Goal: Find specific page/section: Find specific page/section

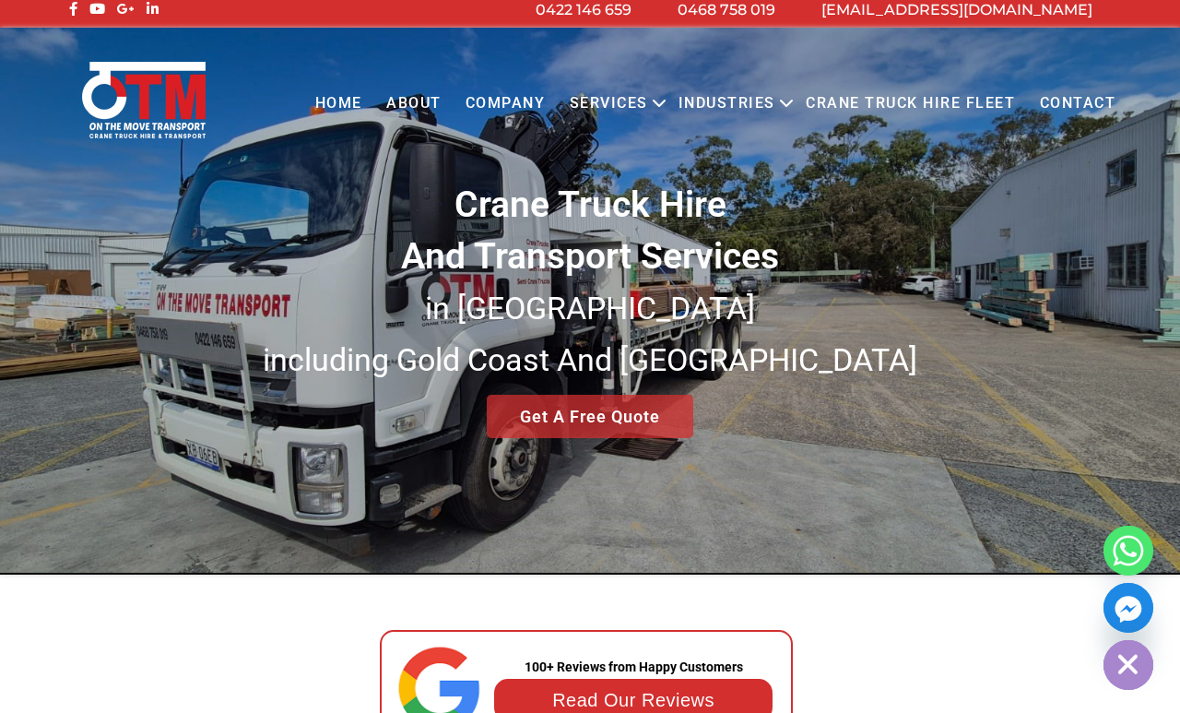
scroll to position [8, 0]
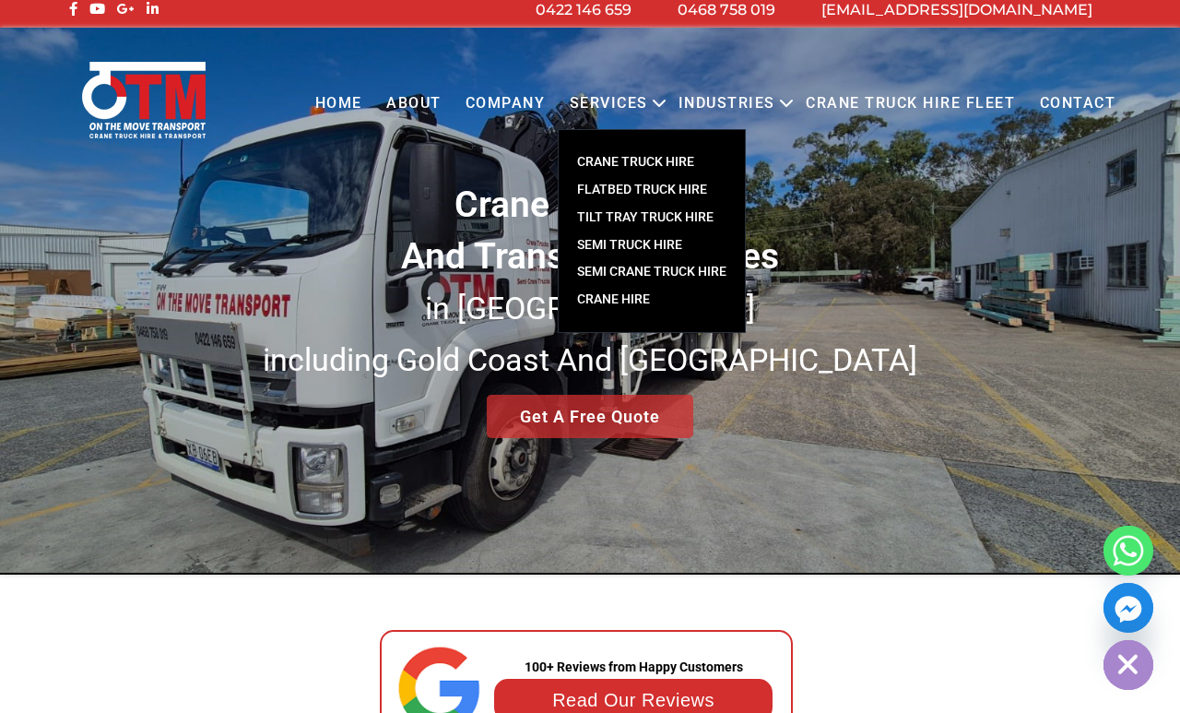
click at [1093, 113] on link "Contact" at bounding box center [1077, 103] width 100 height 51
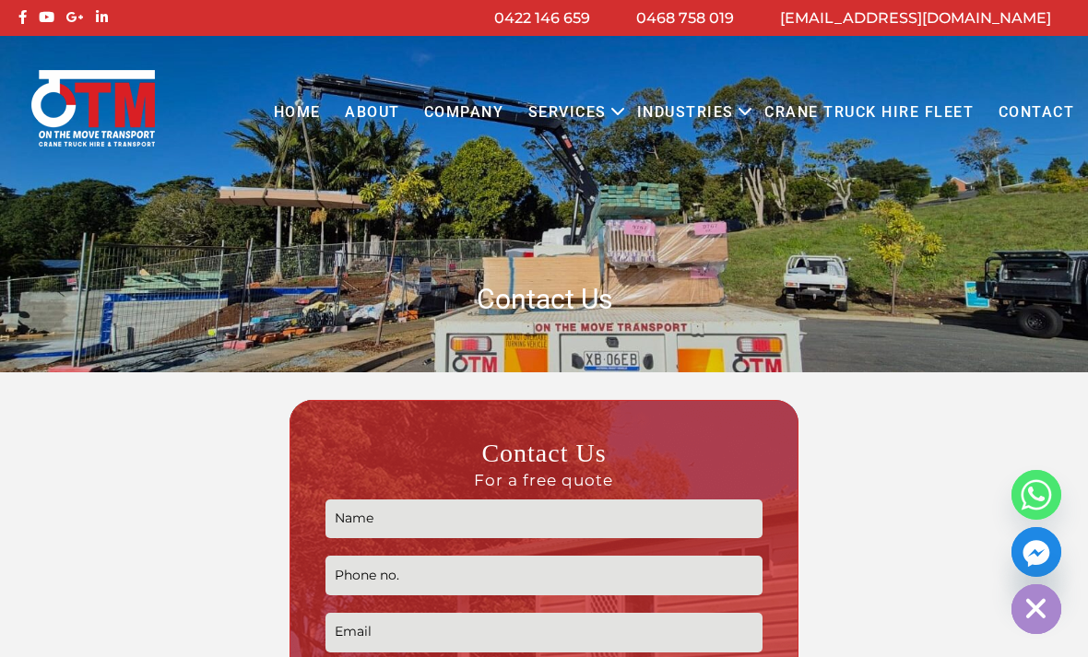
click at [905, 116] on link "Crane Truck Hire Fleet" at bounding box center [868, 112] width 233 height 51
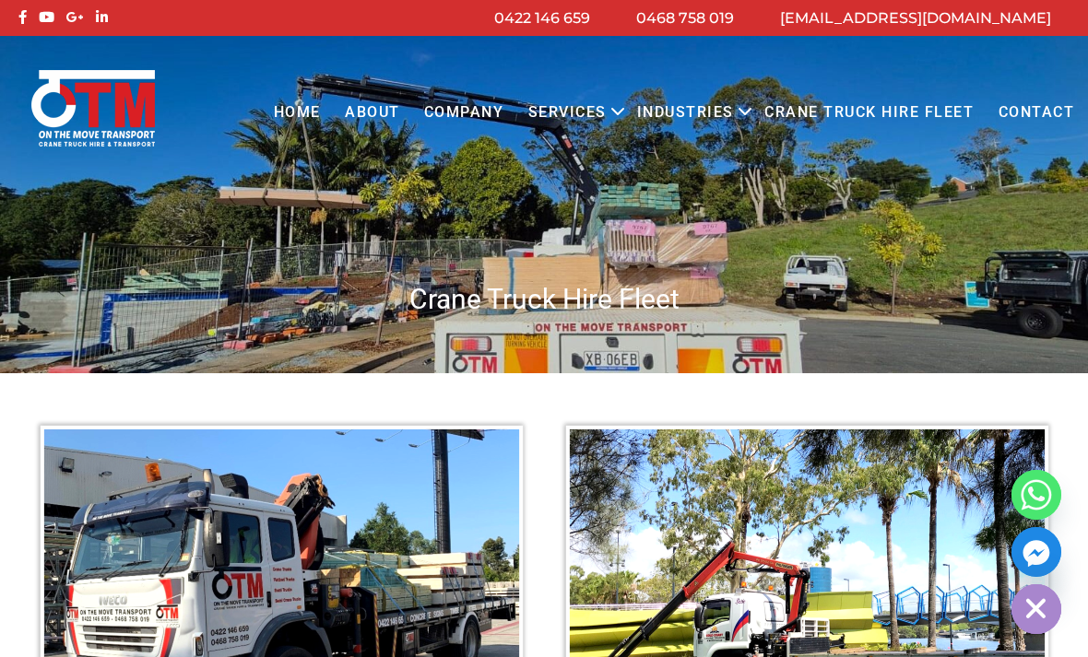
click at [1025, 116] on link "Contact" at bounding box center [1035, 112] width 100 height 51
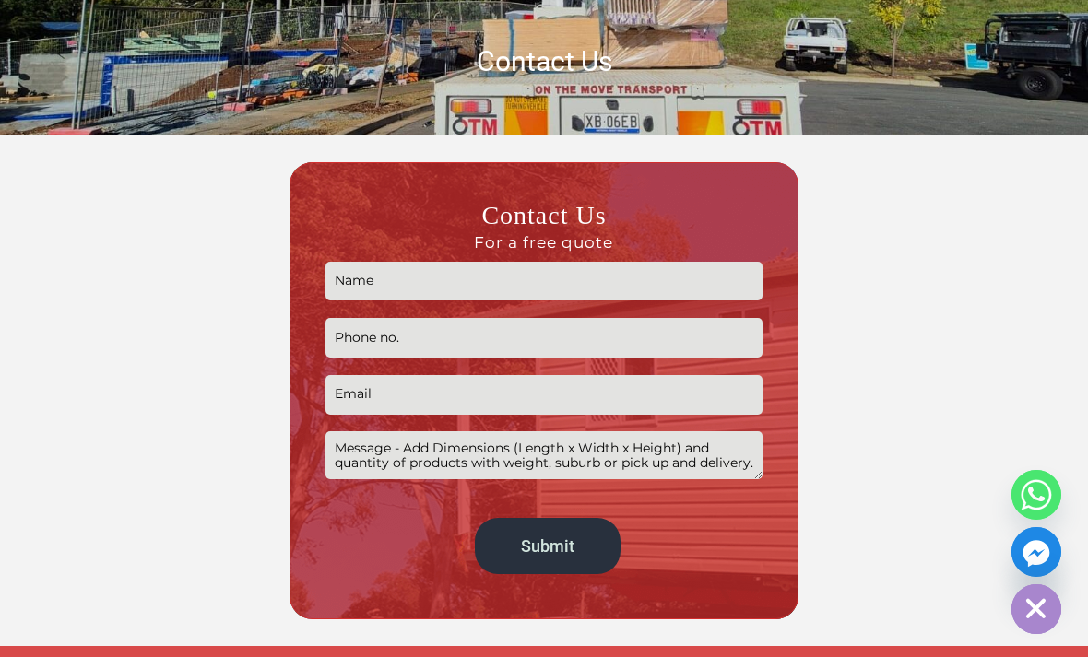
scroll to position [234, 0]
